Goal: Information Seeking & Learning: Learn about a topic

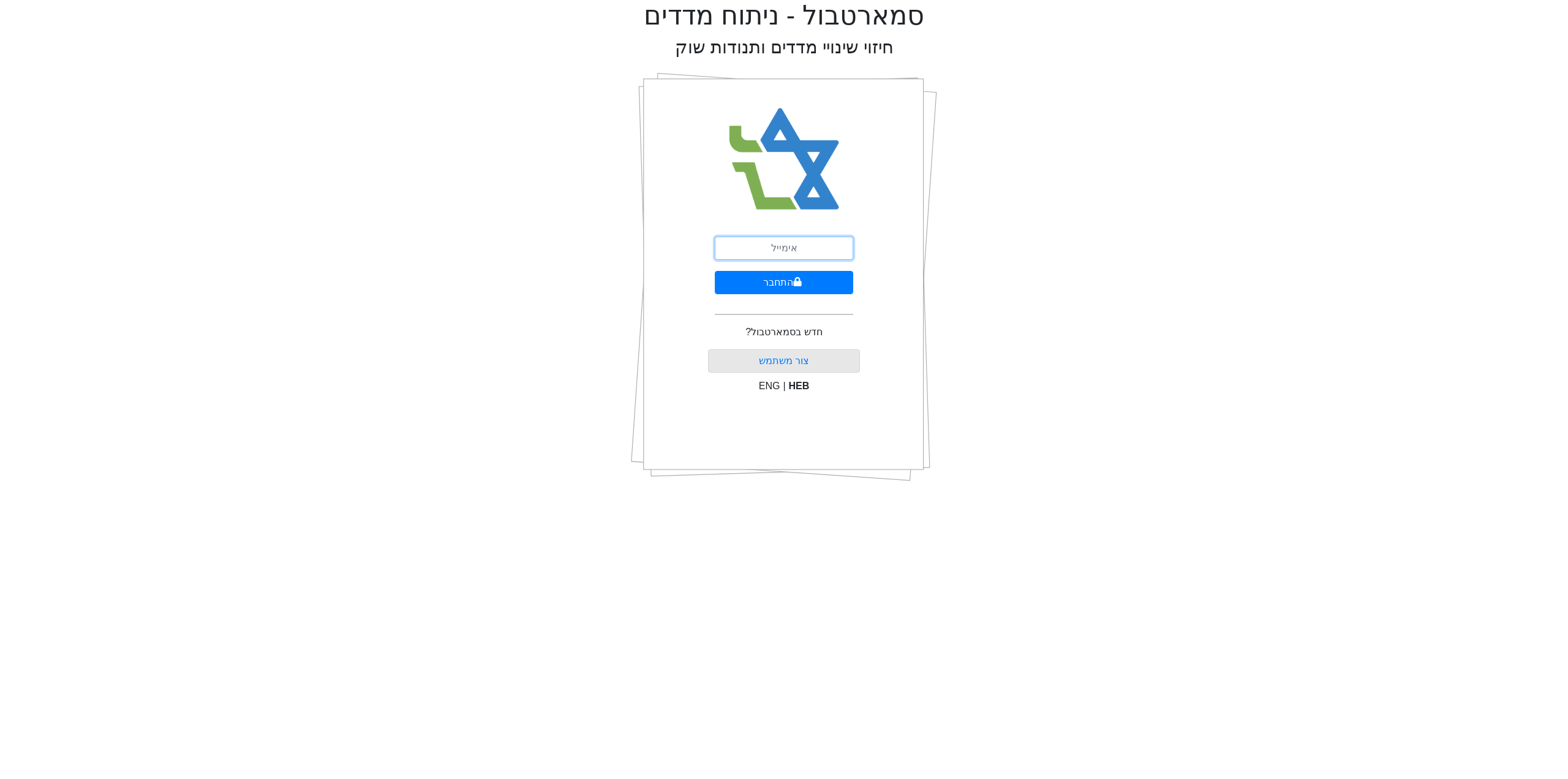
click at [823, 258] on input "email" at bounding box center [784, 248] width 138 height 24
type input "פ"
type input "[PERSON_NAME][EMAIL_ADDRESS][DOMAIN_NAME]"
click at [823, 279] on button "התחבר" at bounding box center [784, 283] width 138 height 24
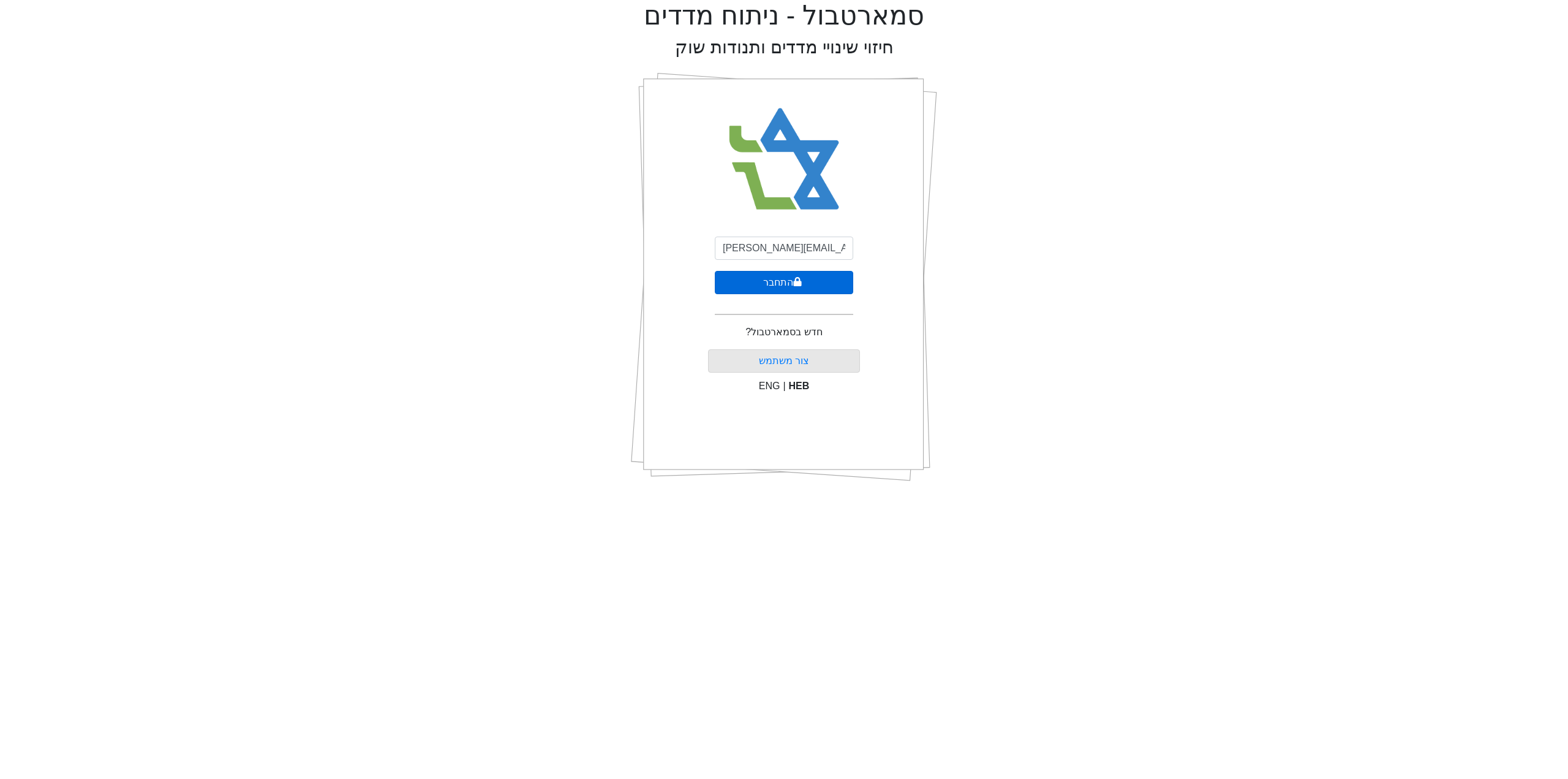
click at [823, 279] on button "התחבר" at bounding box center [784, 283] width 138 height 24
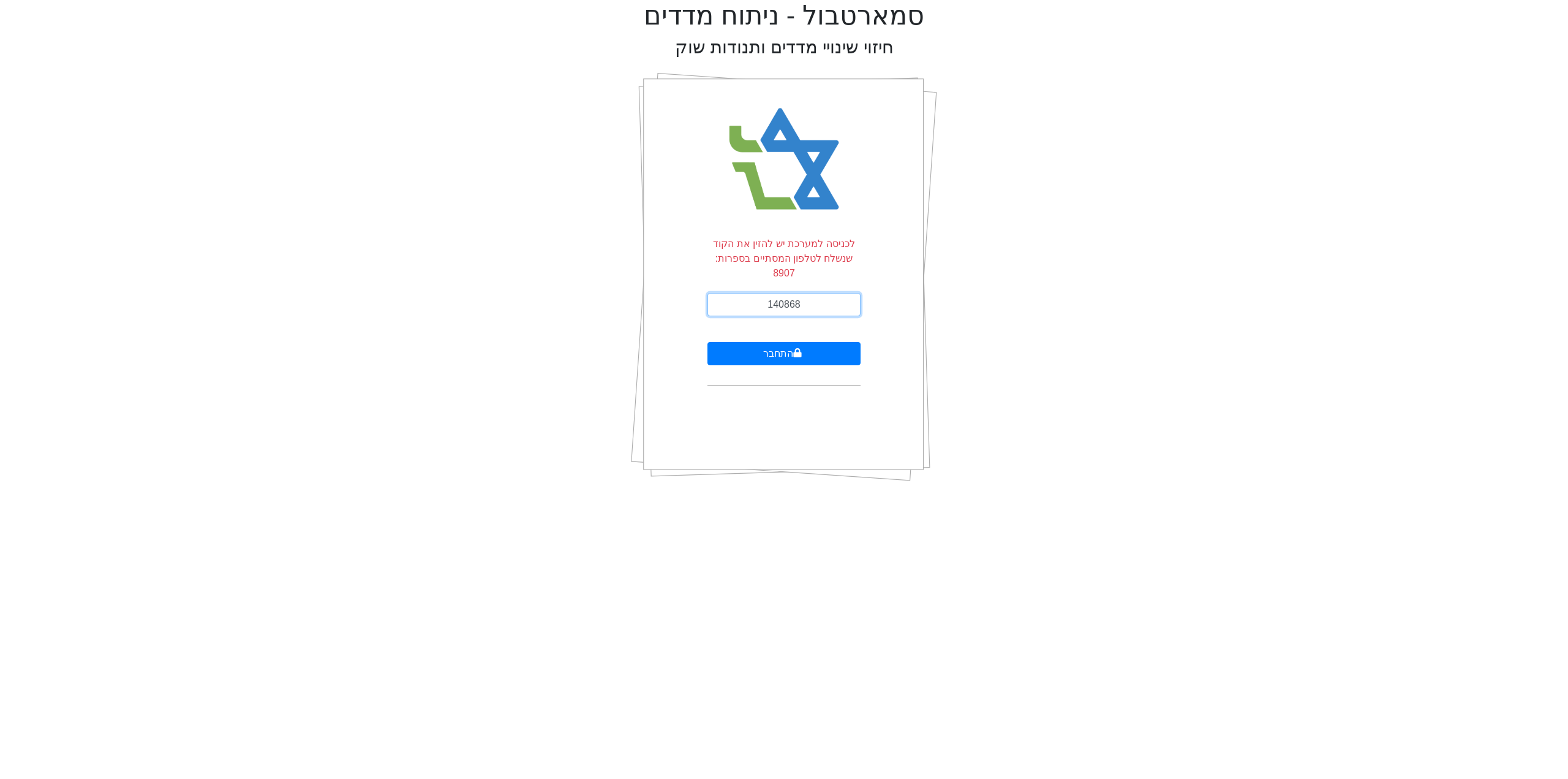
click at [707, 342] on button "התחבר" at bounding box center [784, 353] width 153 height 24
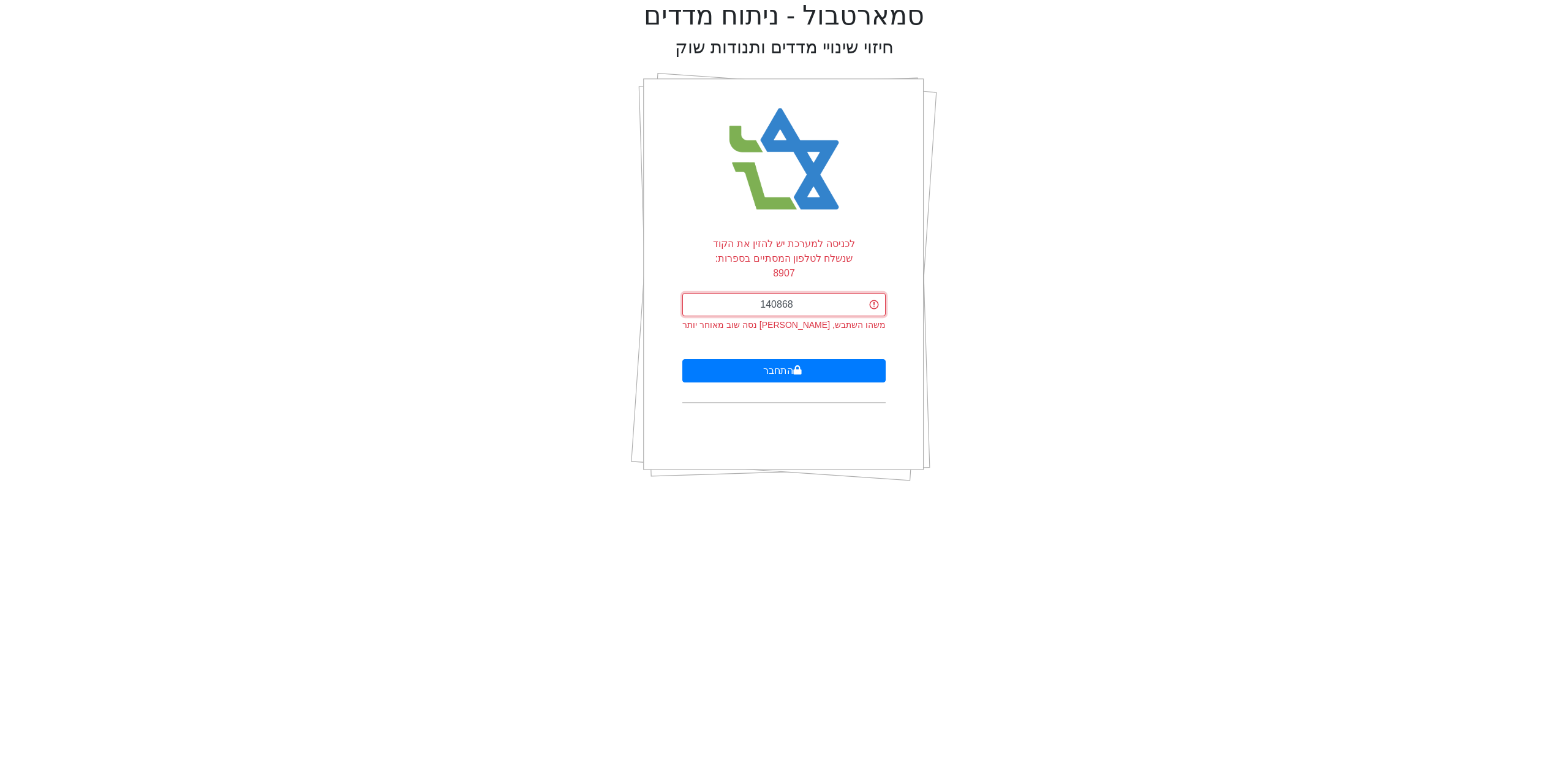
click at [823, 293] on input "140868" at bounding box center [783, 305] width 202 height 24
type input "140868"
click at [682, 359] on button "התחבר" at bounding box center [783, 371] width 202 height 24
click at [780, 359] on button "התחבר" at bounding box center [783, 371] width 202 height 24
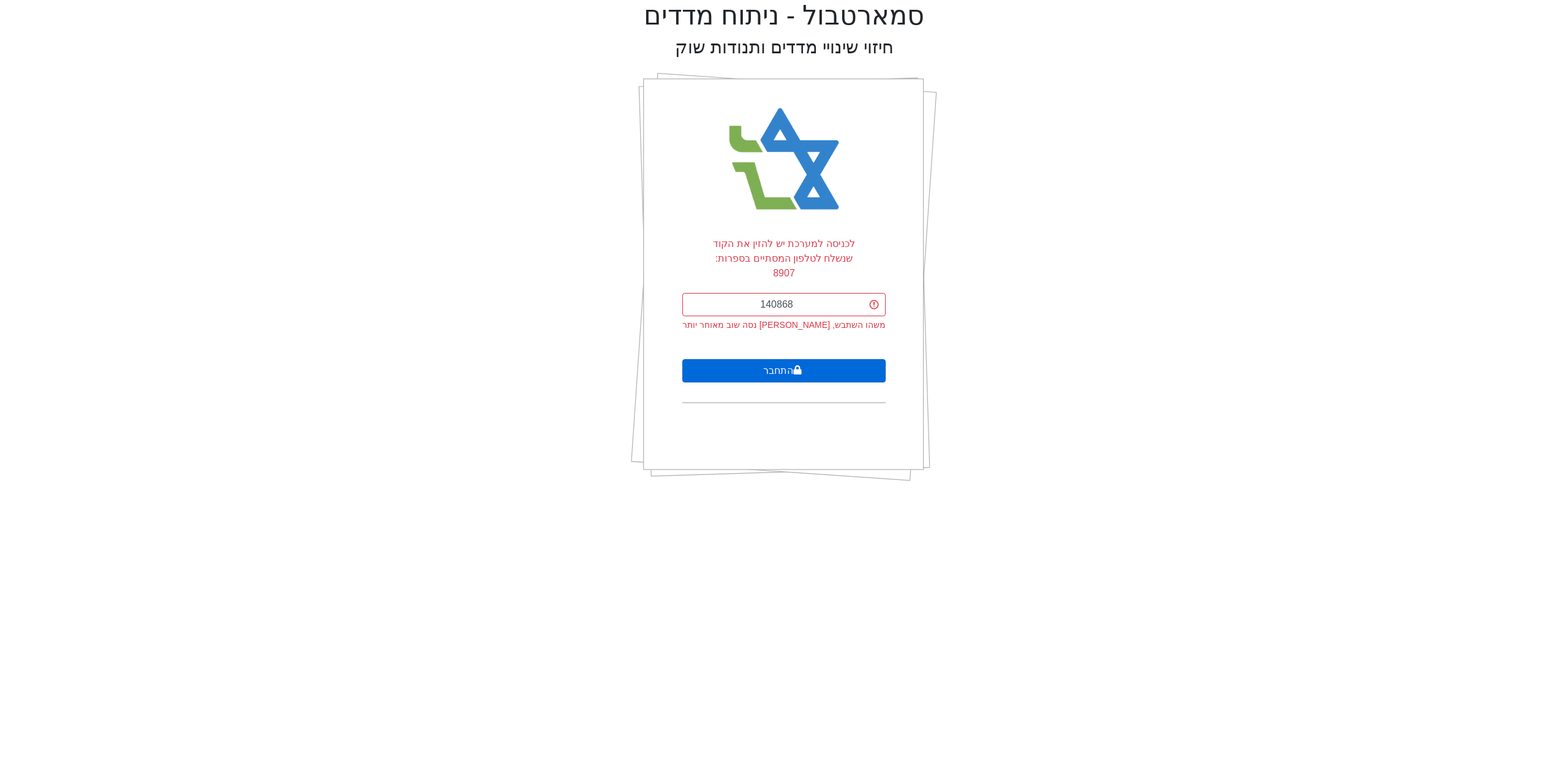
click at [774, 359] on button "התחבר" at bounding box center [783, 371] width 202 height 24
click at [774, 353] on form "לכניסה למערכת יש להזין את הקוד שנשלח לטלפון המסתיים בספרות: 8907 140868 משהו הש…" at bounding box center [783, 320] width 202 height 166
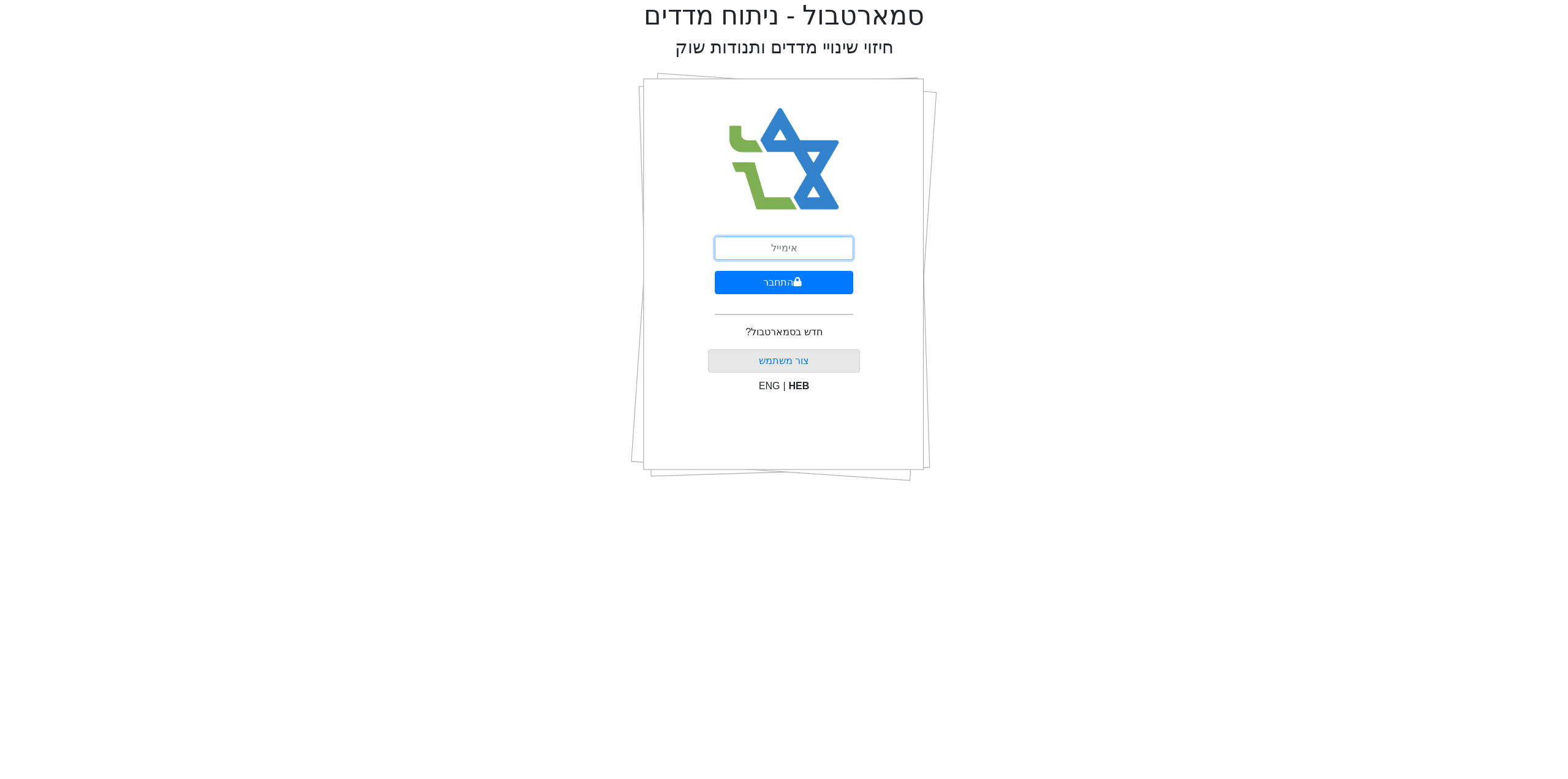
click at [800, 253] on input "email" at bounding box center [784, 248] width 138 height 24
type input "[PERSON_NAME][EMAIL_ADDRESS][DOMAIN_NAME]"
click at [825, 280] on button "התחבר" at bounding box center [784, 283] width 138 height 24
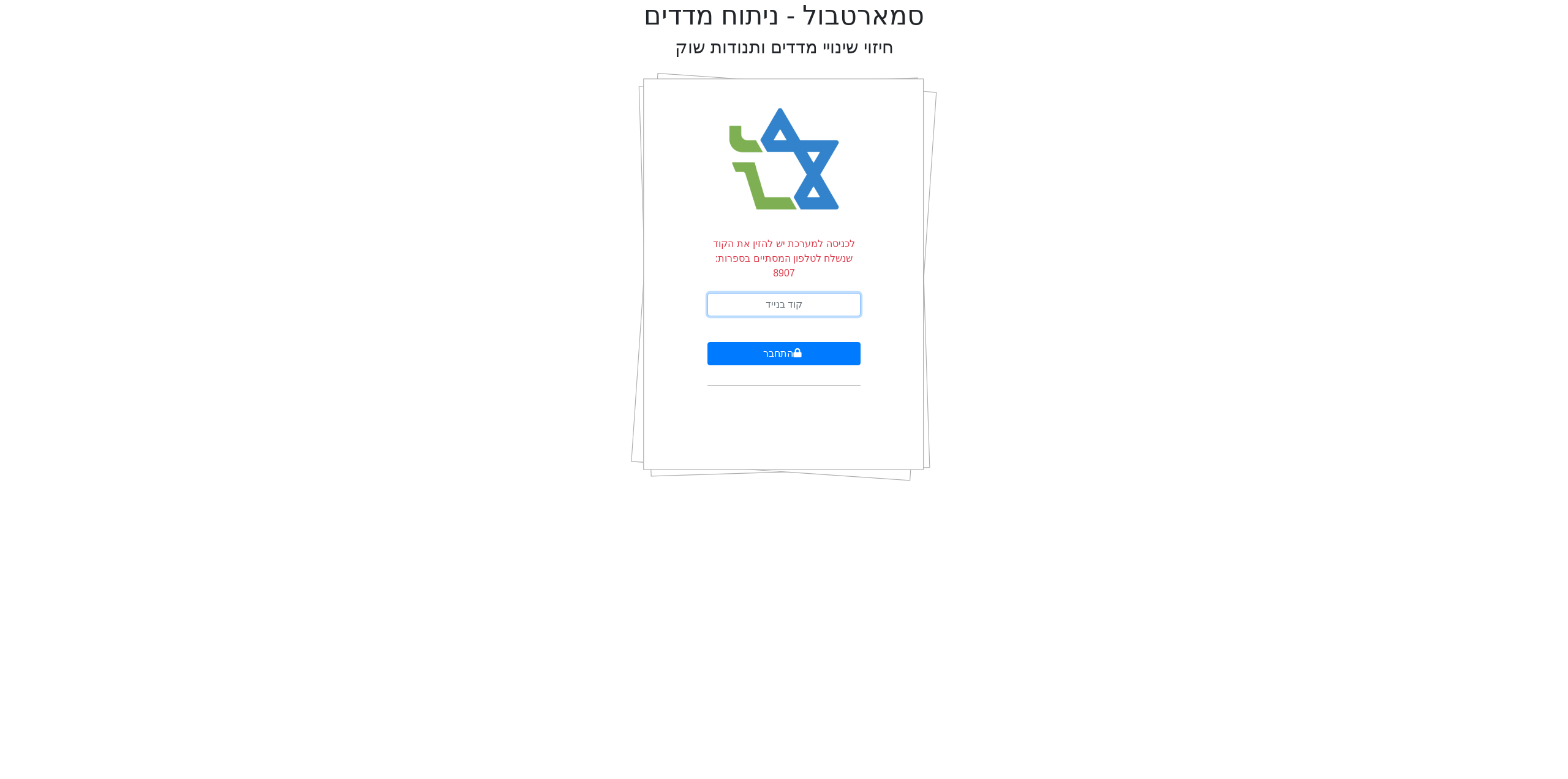
click at [825, 293] on input "text" at bounding box center [784, 305] width 153 height 24
type input "561600"
click at [707, 342] on button "התחבר" at bounding box center [784, 353] width 153 height 24
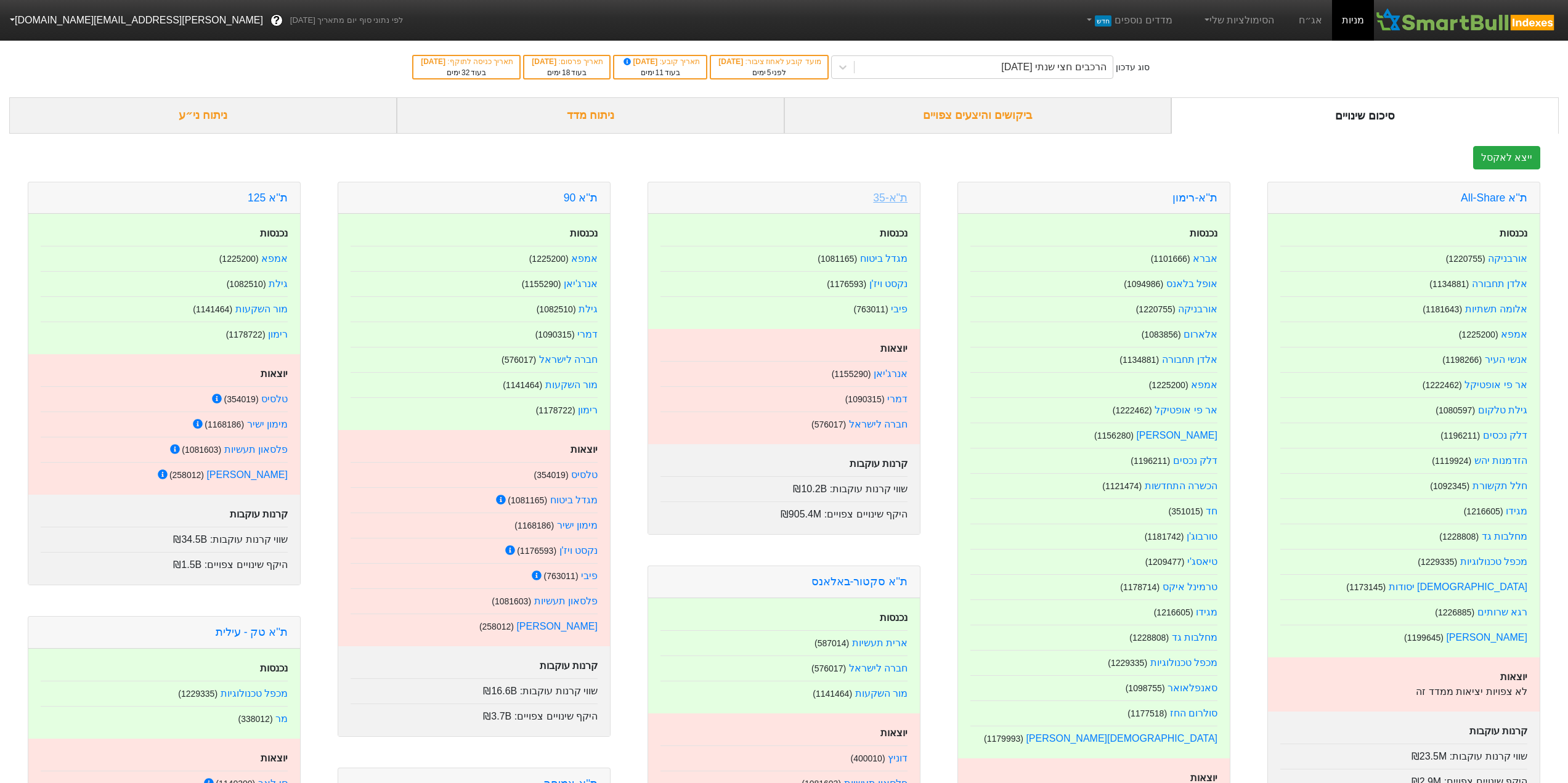
click at [897, 200] on link "ת"א-35" at bounding box center [890, 198] width 35 height 13
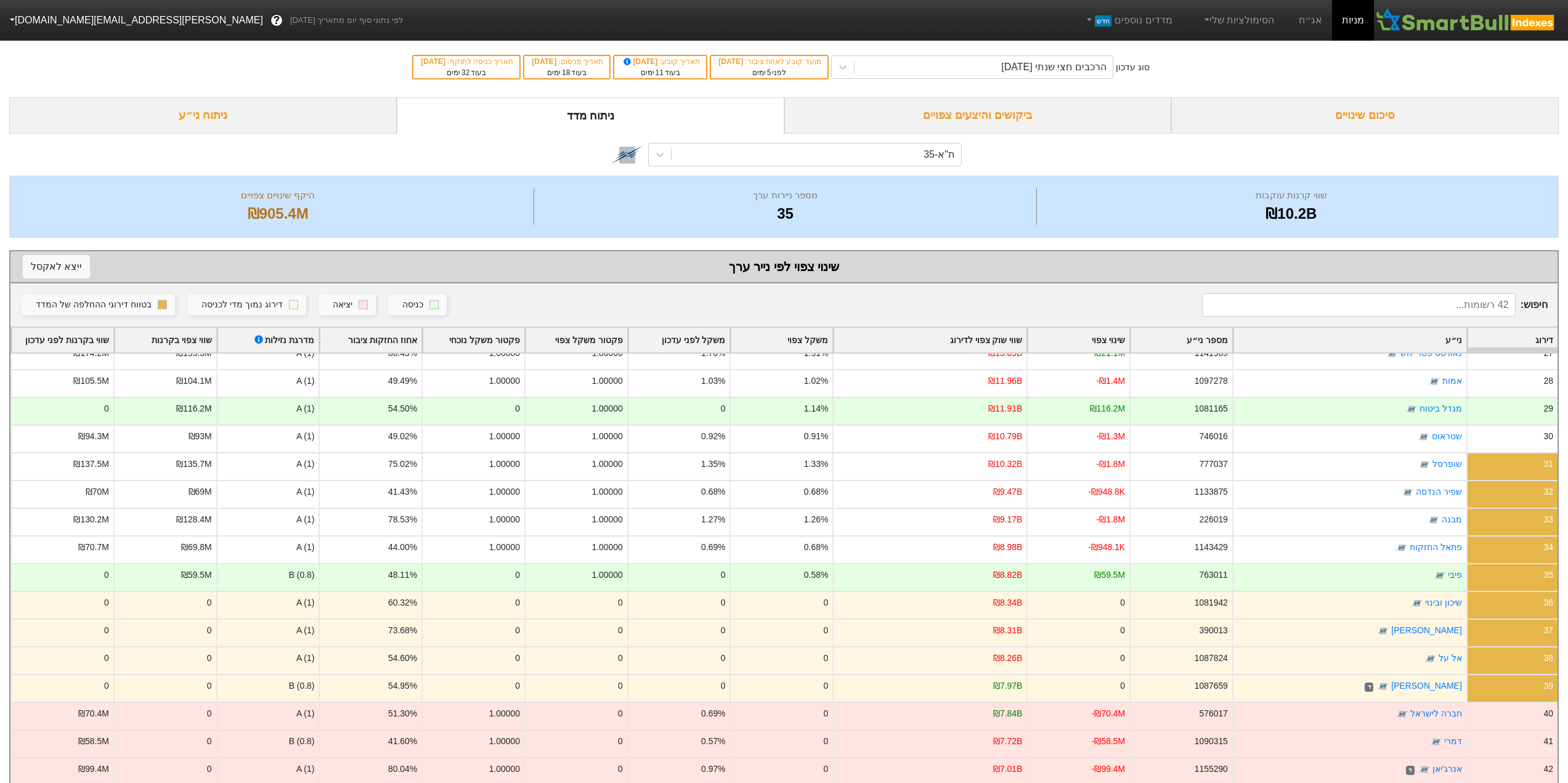
click at [215, 120] on div "ניתוח ני״ע" at bounding box center [202, 115] width 387 height 36
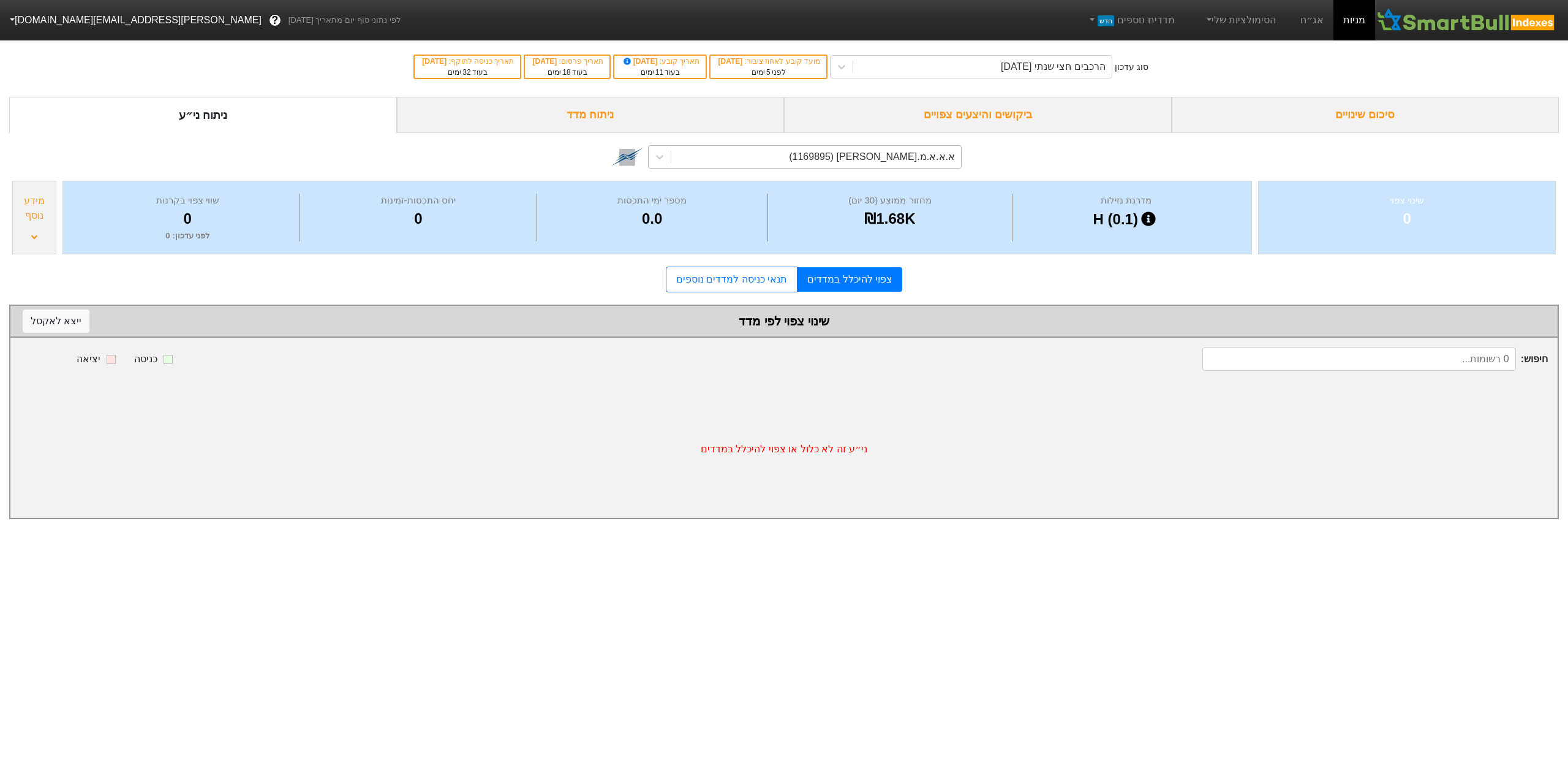
click at [777, 150] on div "א.א.א.מ.[PERSON_NAME] (1169895)" at bounding box center [816, 157] width 290 height 22
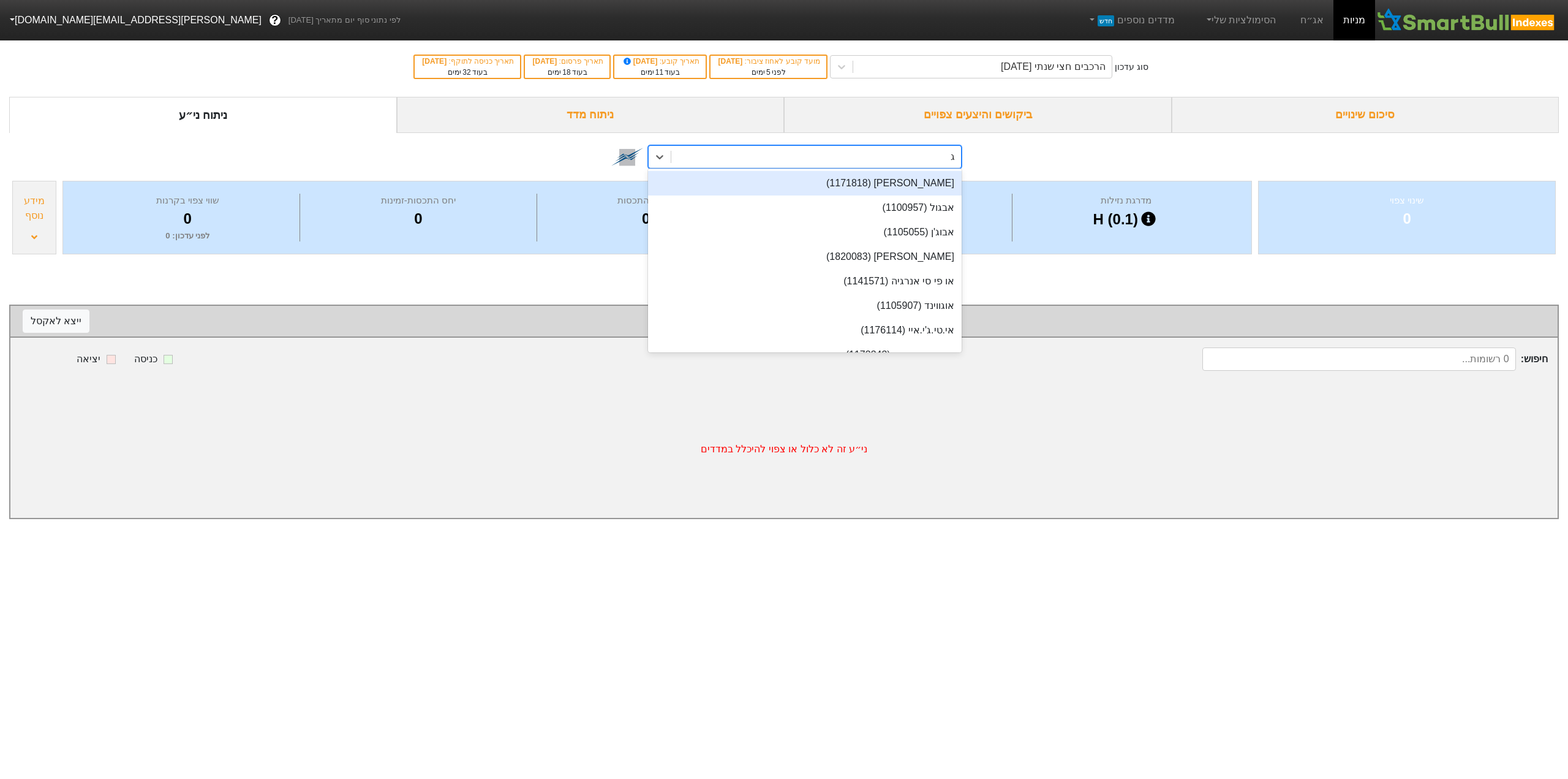
type input "גב"
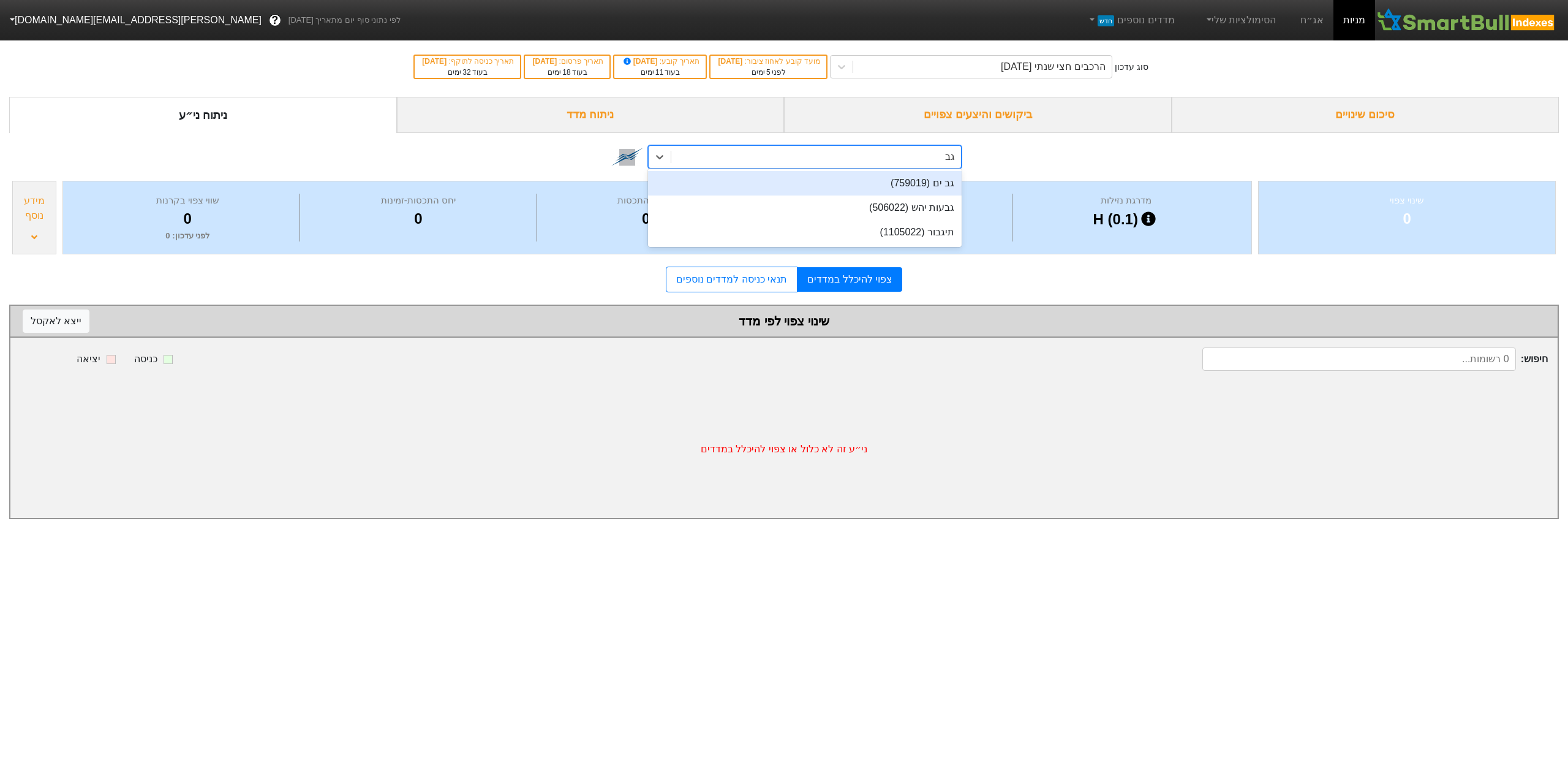
click at [850, 180] on div "גב ים (759019)" at bounding box center [805, 183] width 314 height 24
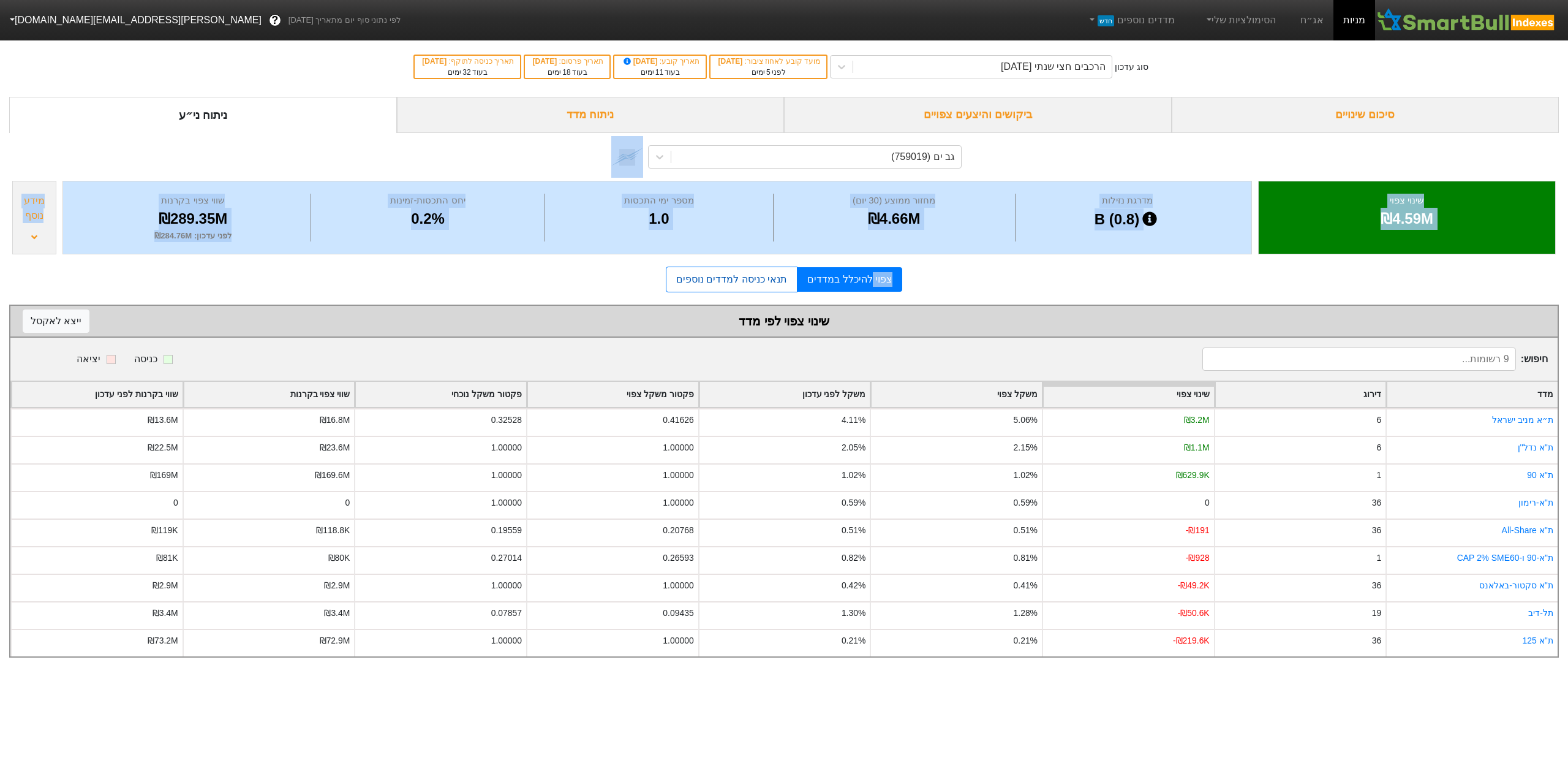
click at [779, 277] on link "תנאי כניסה למדדים נוספים" at bounding box center [731, 279] width 132 height 26
